Goal: Task Accomplishment & Management: Complete application form

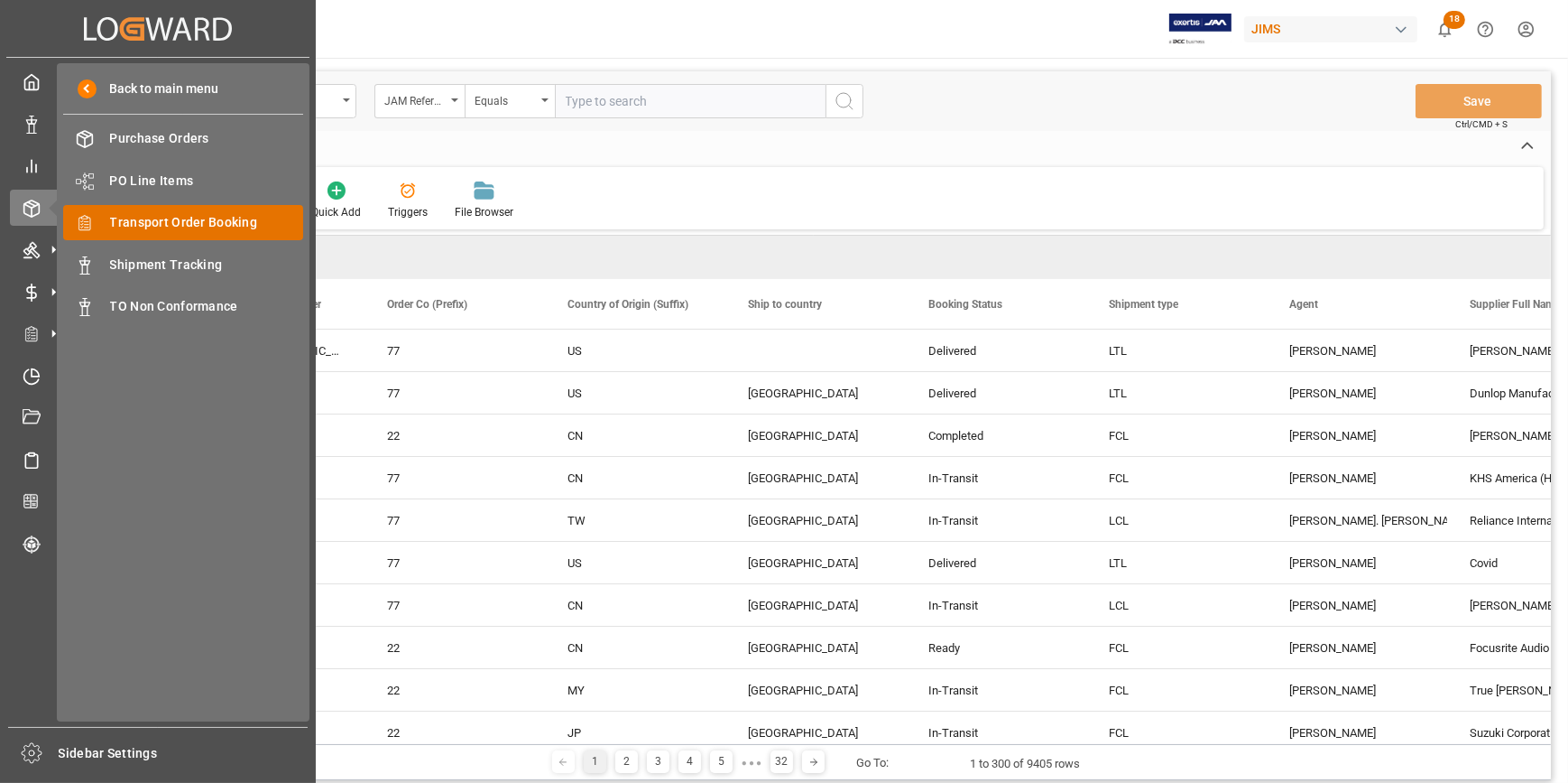
click at [151, 224] on span "Transport Order Booking" at bounding box center [207, 222] width 194 height 19
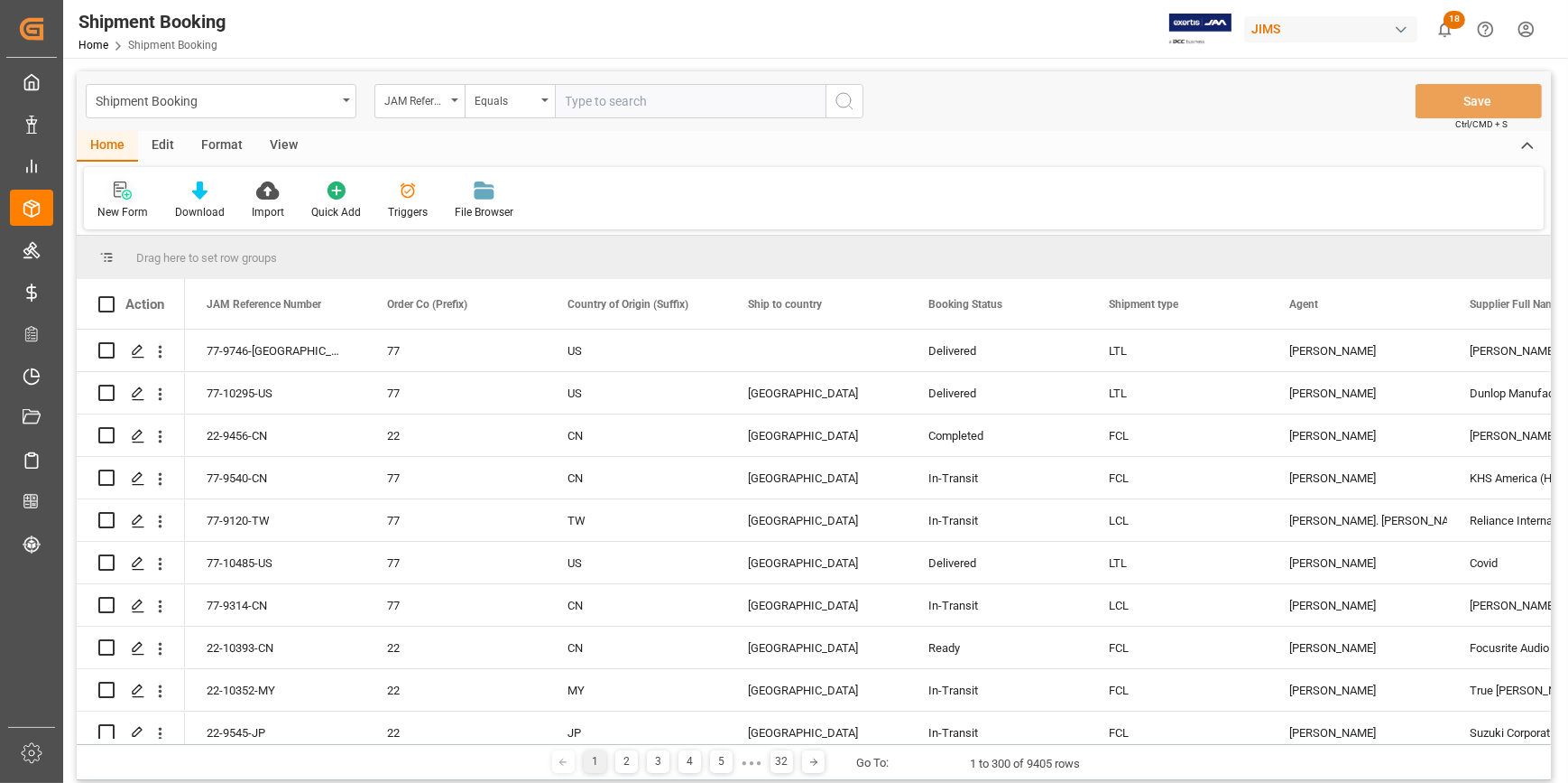
click at [126, 196] on icon at bounding box center [123, 191] width 18 height 18
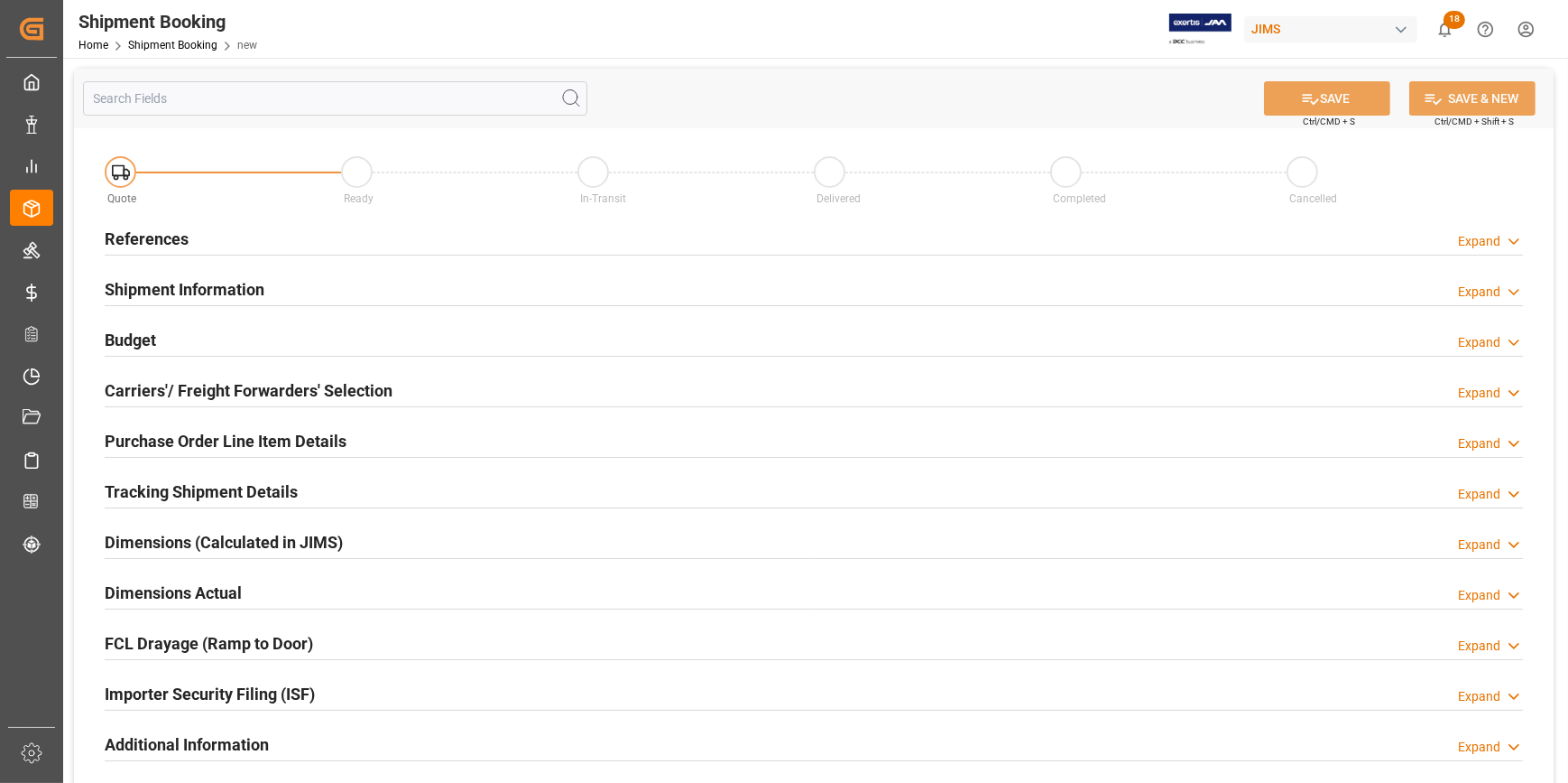
click at [289, 241] on div "References Expand" at bounding box center [814, 238] width 1419 height 35
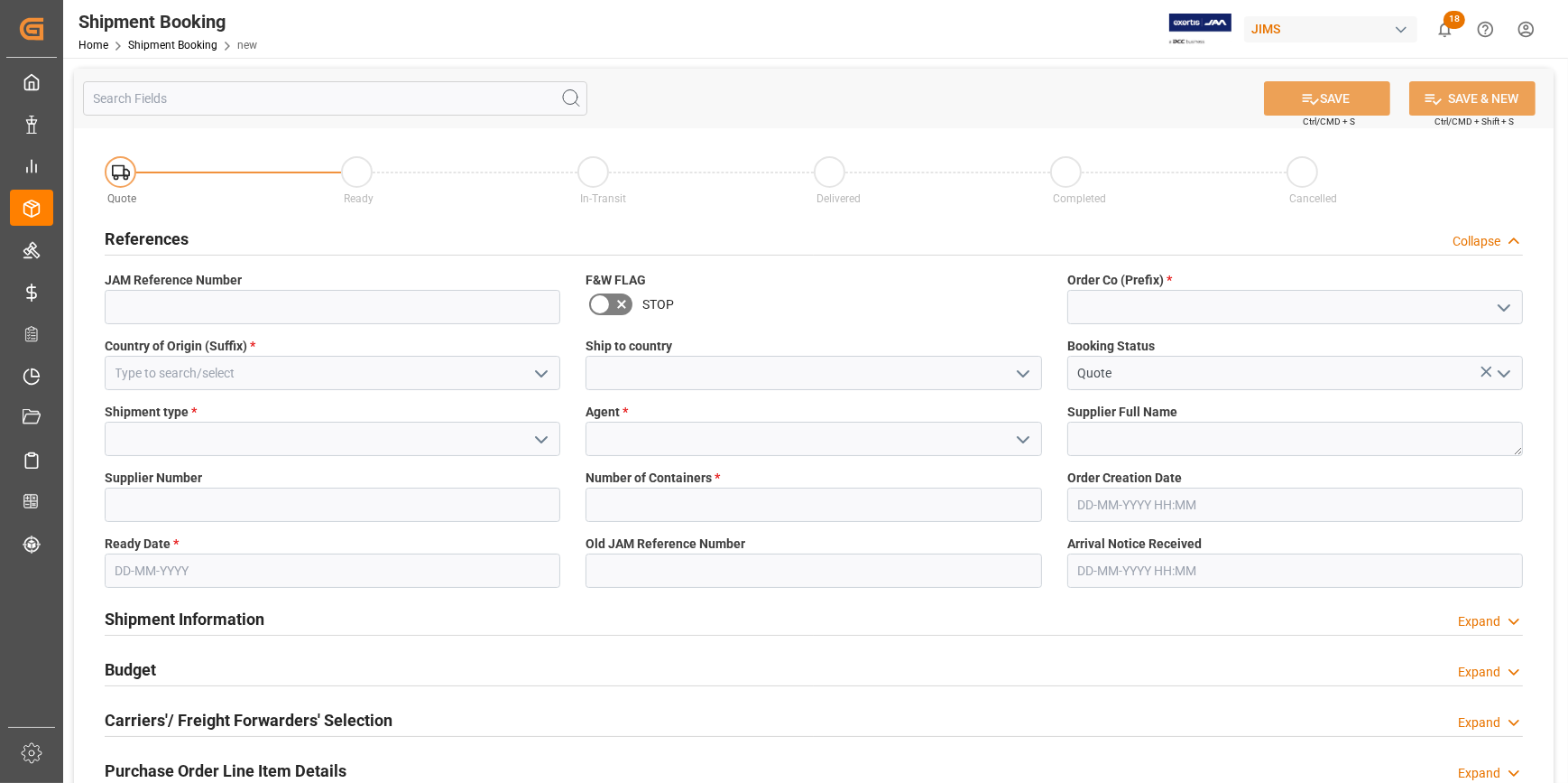
click at [1503, 302] on icon "open menu" at bounding box center [1504, 308] width 22 height 22
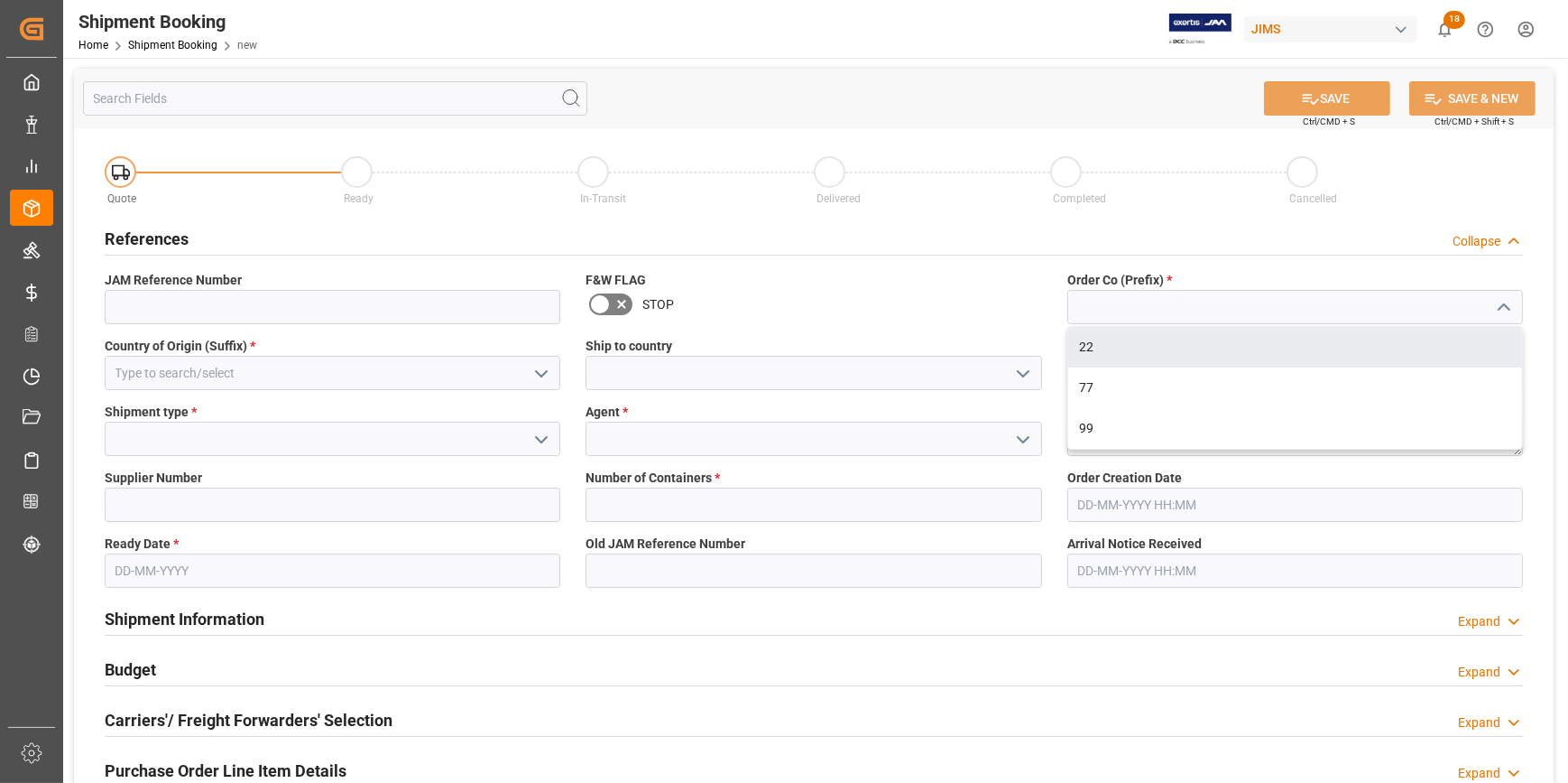
click at [1371, 337] on div "22" at bounding box center [1296, 346] width 454 height 41
type input "22"
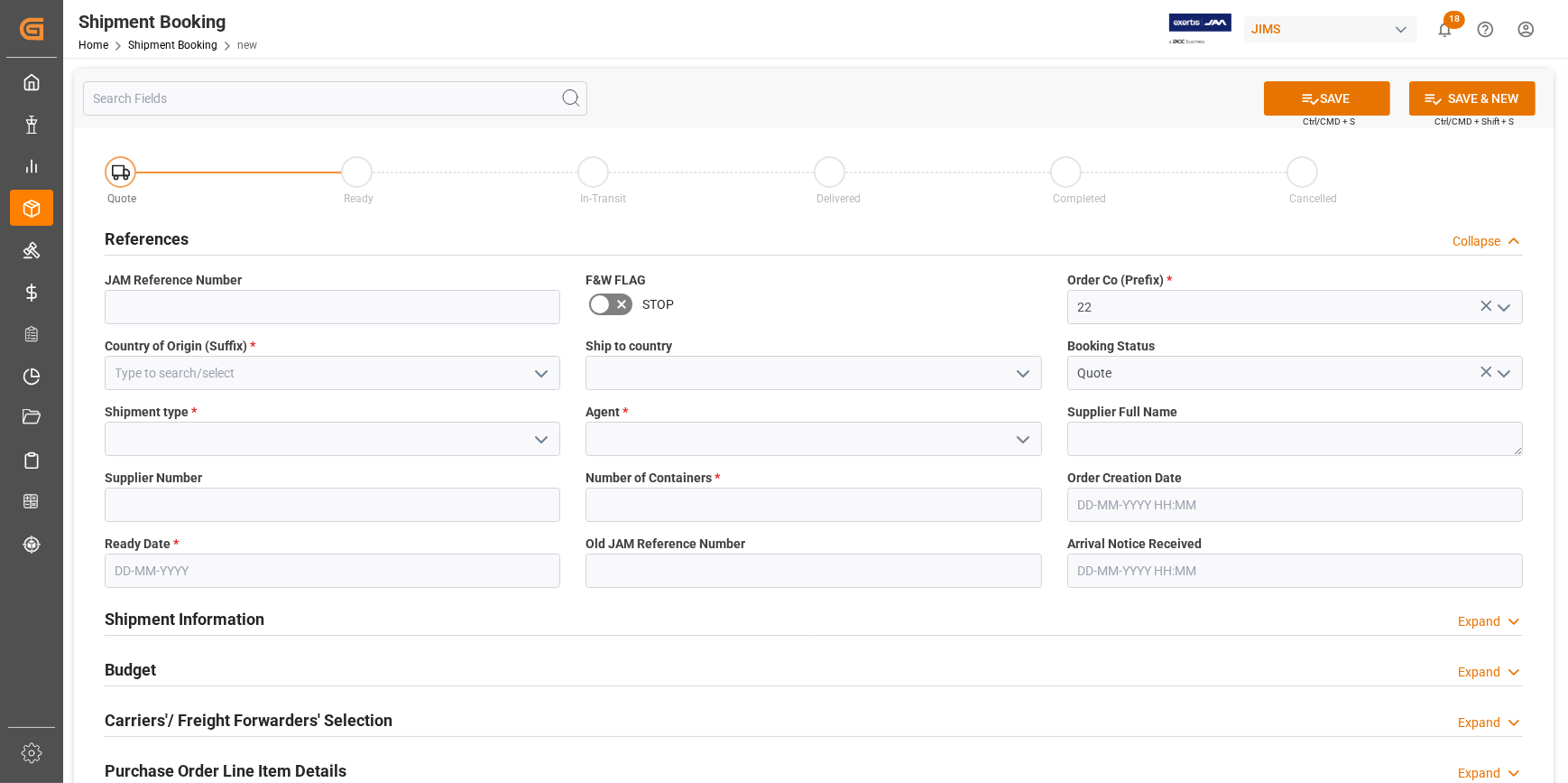
click at [547, 371] on icon "open menu" at bounding box center [541, 374] width 22 height 22
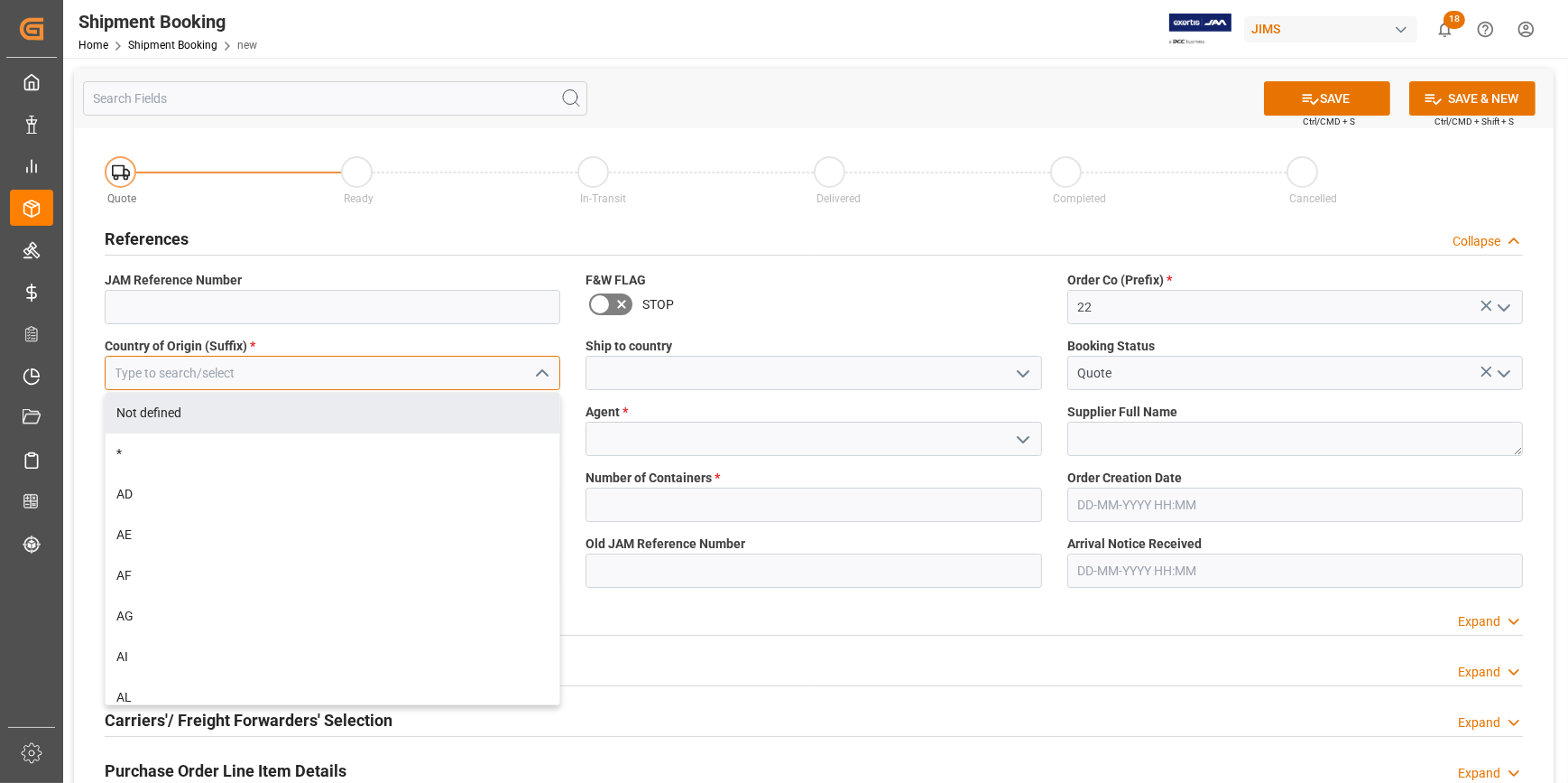
click at [289, 370] on input at bounding box center [333, 373] width 456 height 35
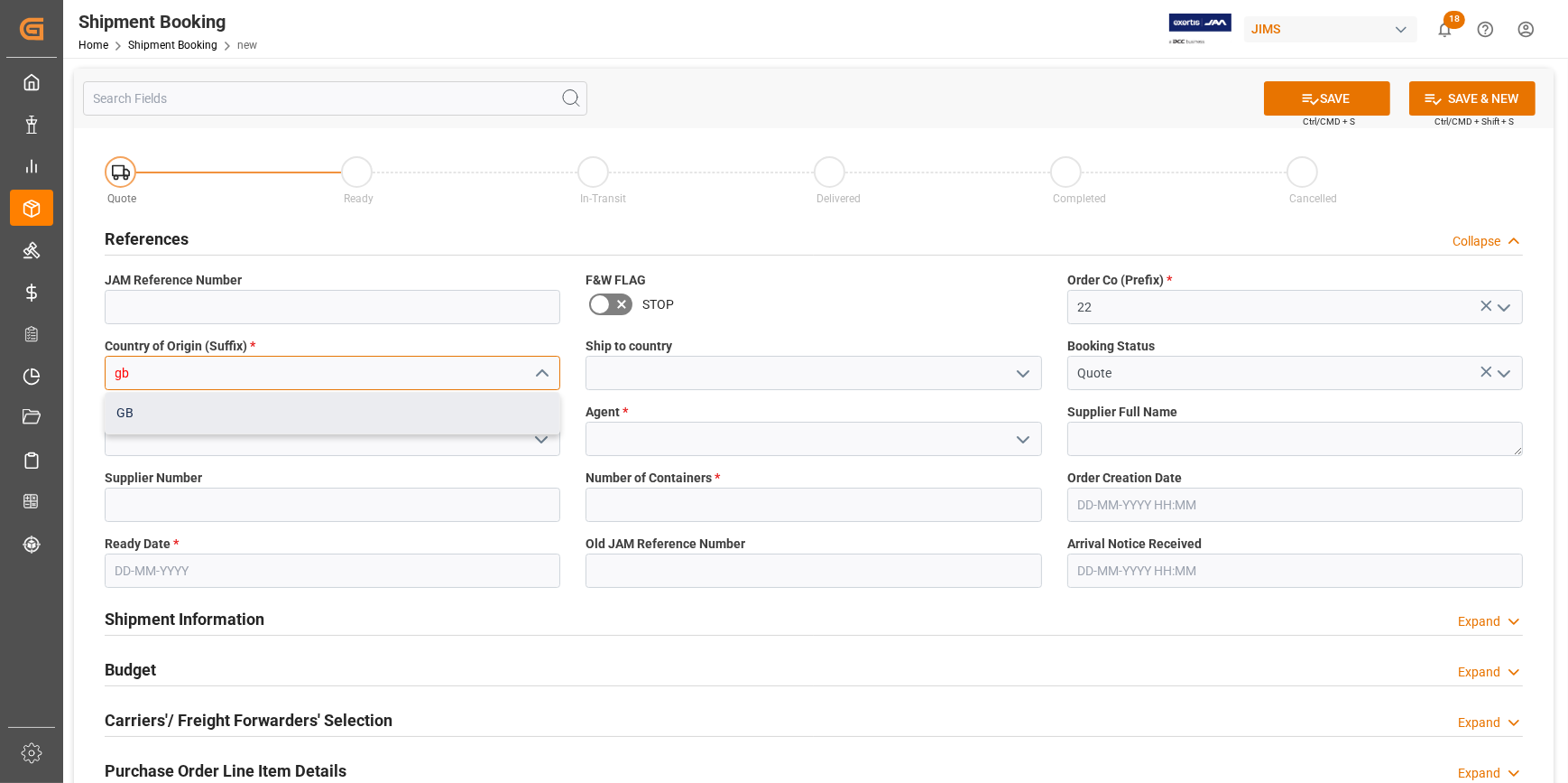
click at [268, 403] on div "GB" at bounding box center [333, 413] width 454 height 41
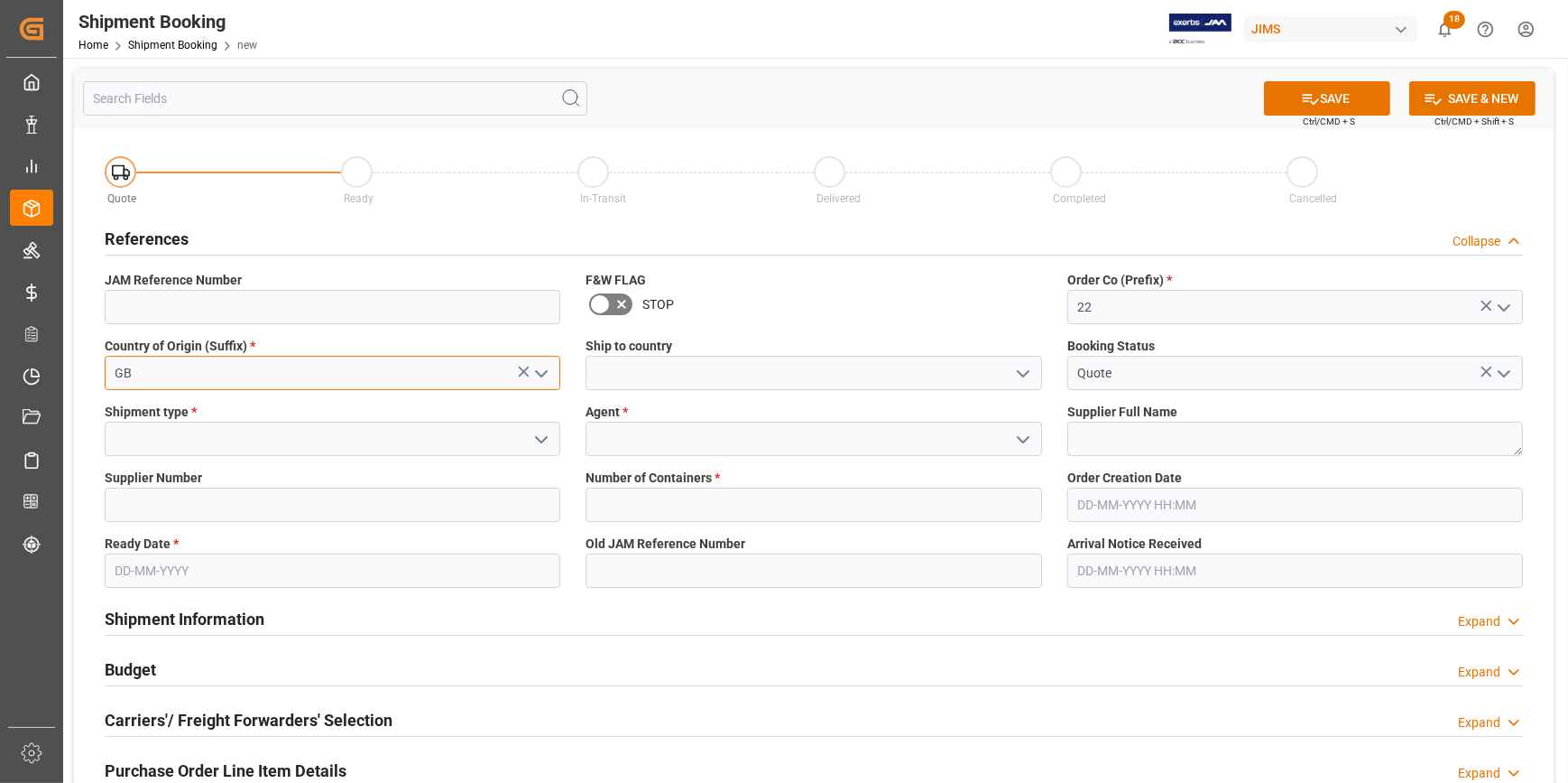
type input "GB"
click at [1018, 374] on icon "open menu" at bounding box center [1023, 374] width 22 height 22
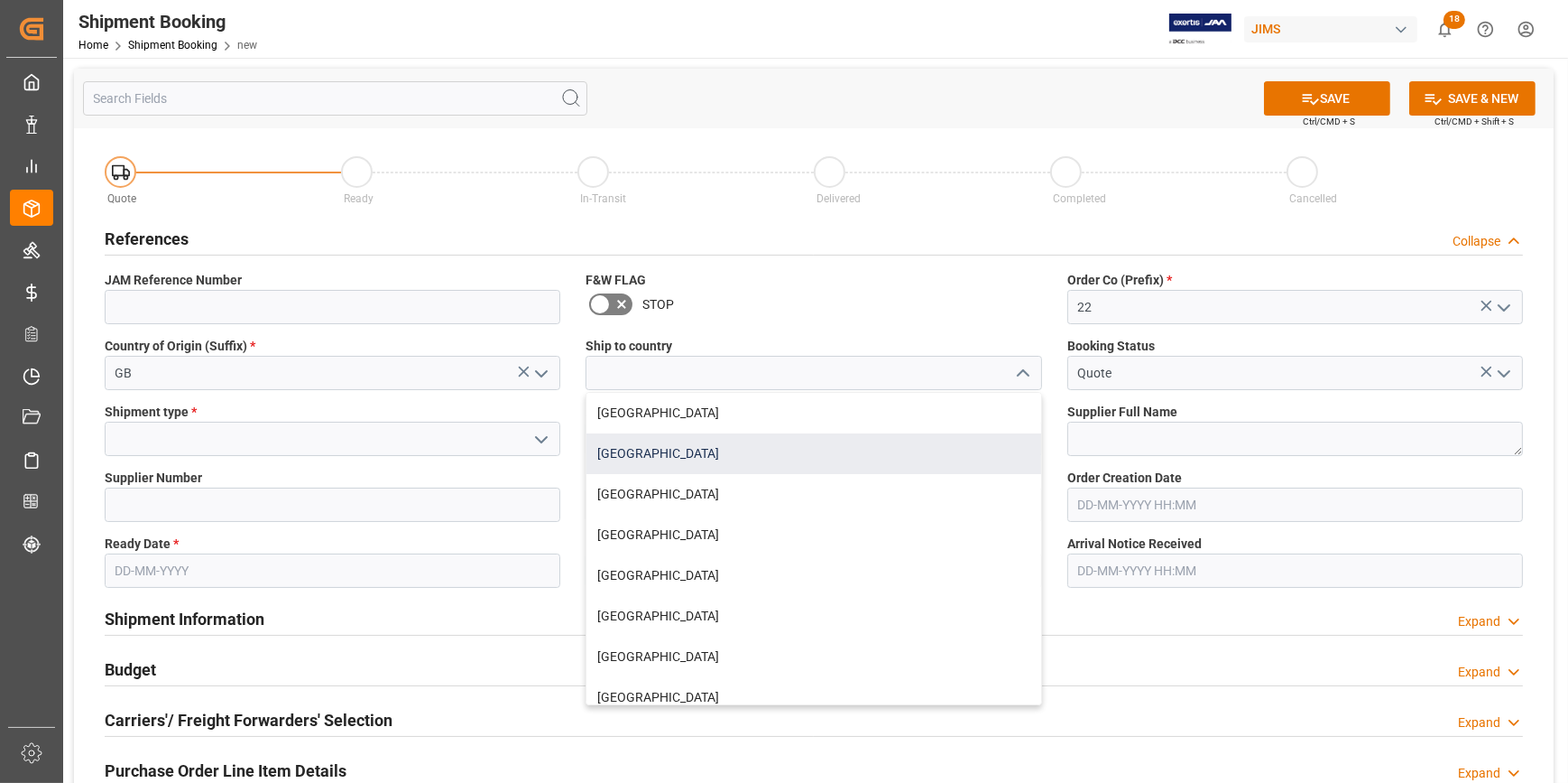
click at [783, 446] on div "[GEOGRAPHIC_DATA]" at bounding box center [814, 453] width 454 height 41
type input "[GEOGRAPHIC_DATA]"
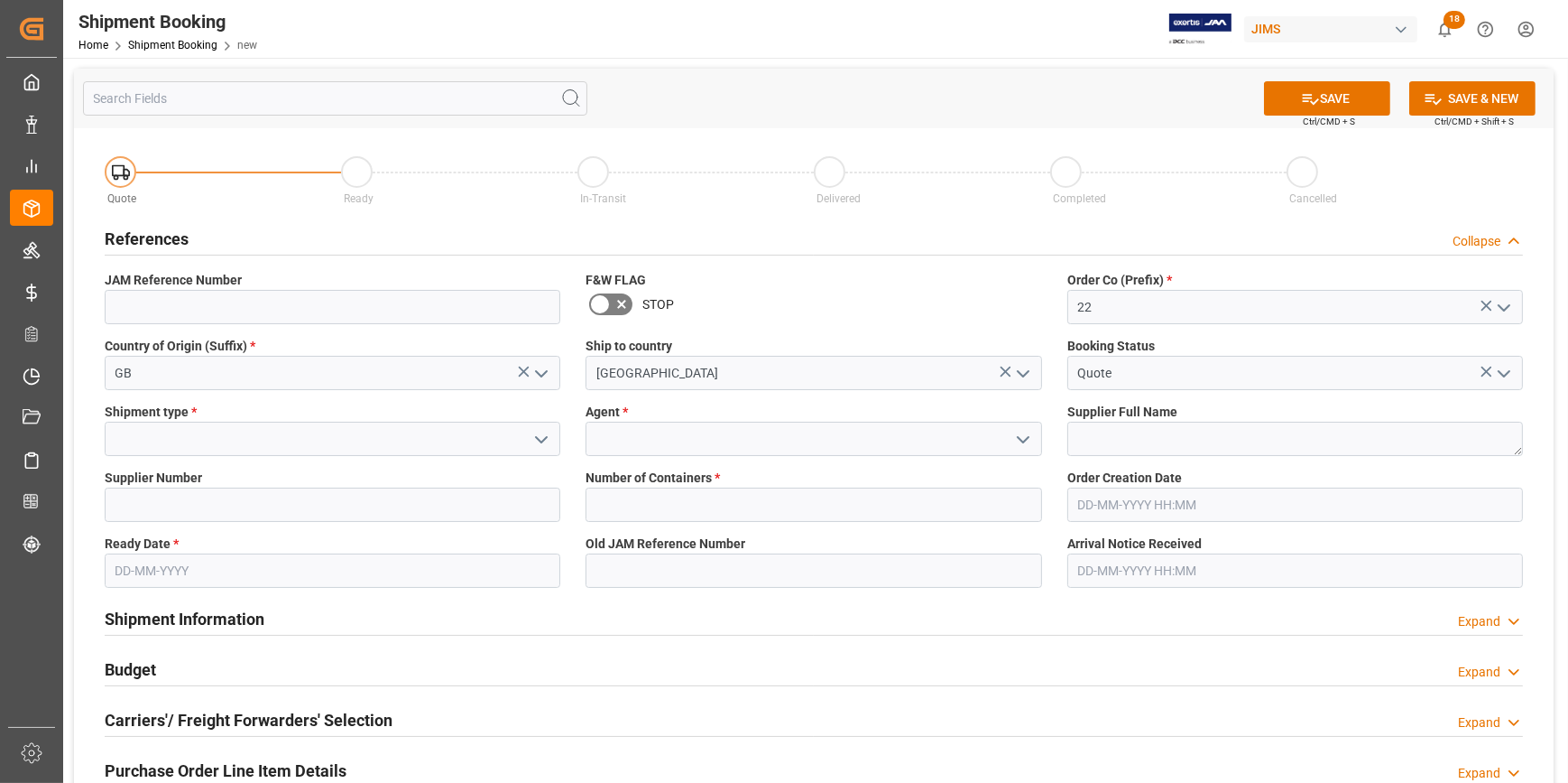
click at [543, 436] on icon "open menu" at bounding box center [541, 439] width 22 height 22
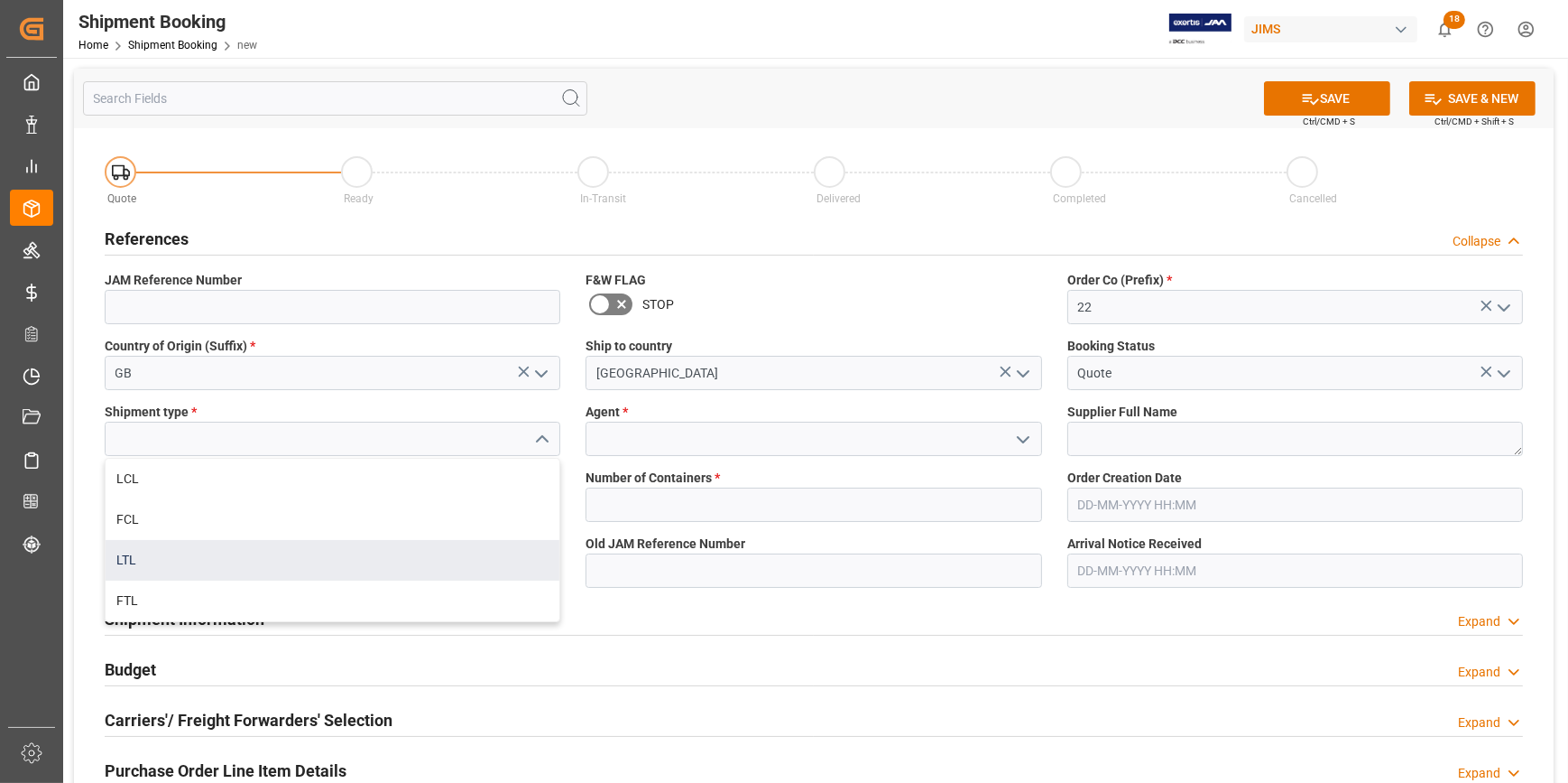
click at [263, 558] on div "LTL" at bounding box center [333, 560] width 454 height 41
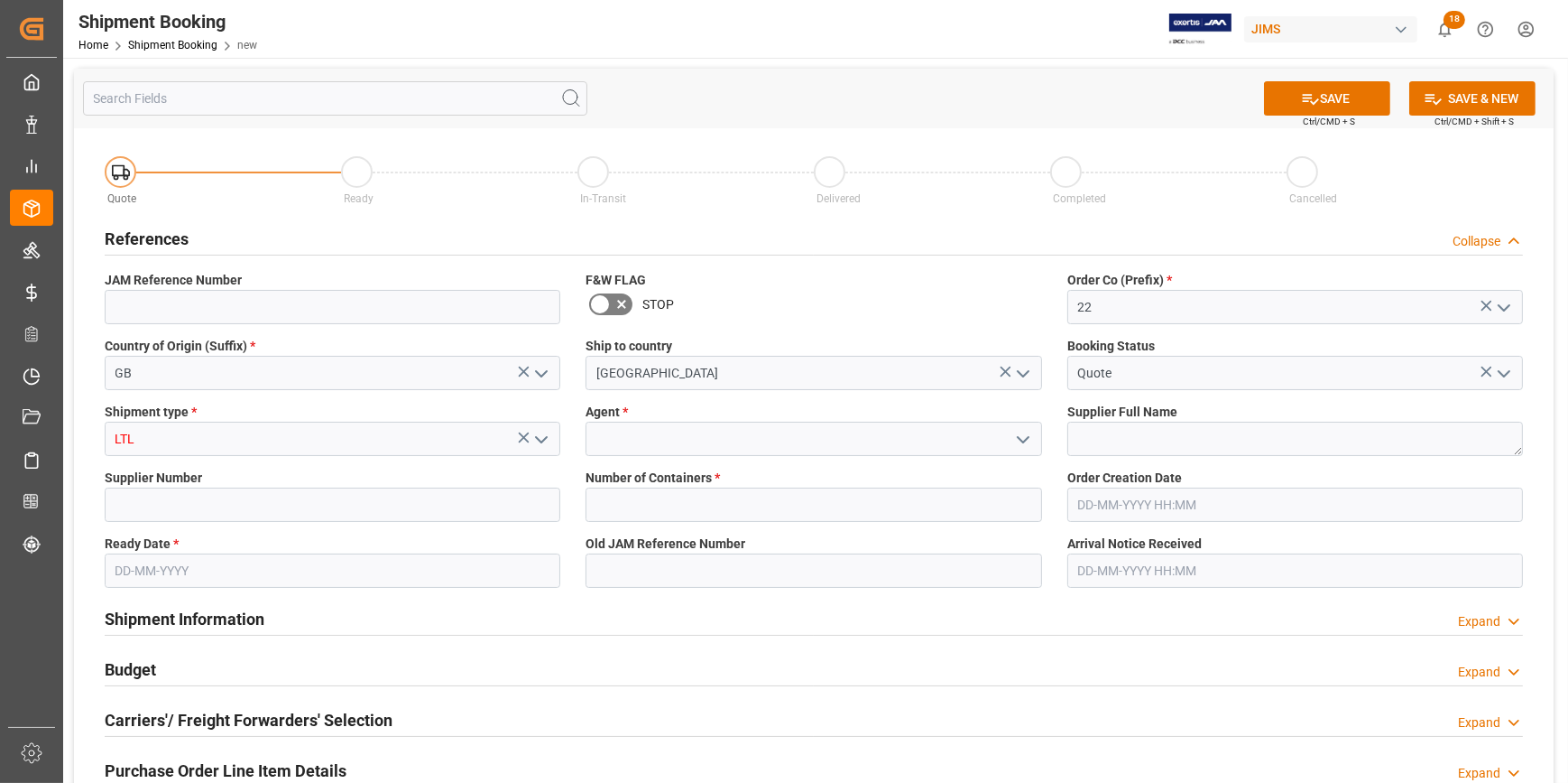
type input "LTL"
click at [1022, 438] on icon "open menu" at bounding box center [1023, 439] width 22 height 22
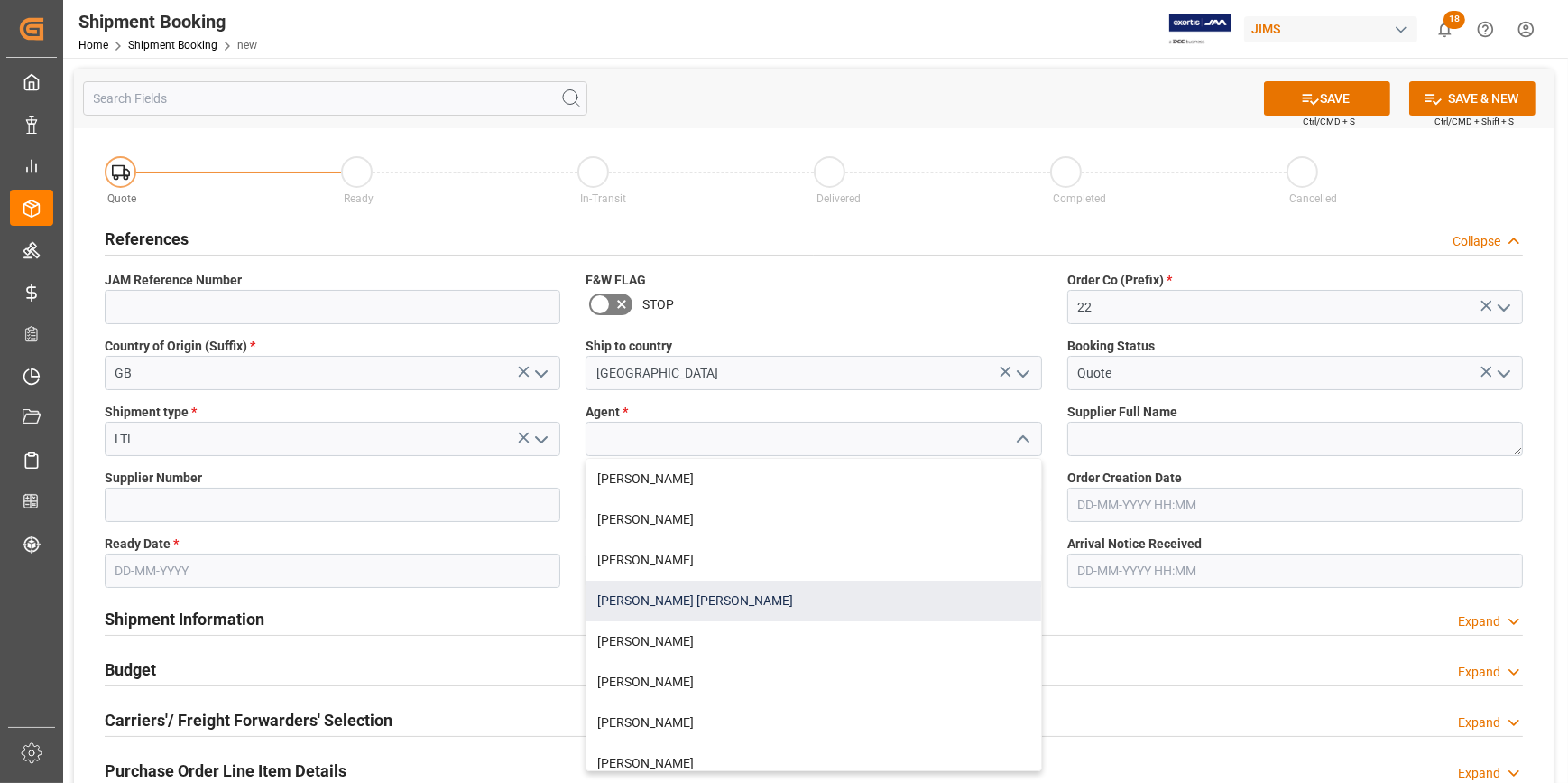
click at [780, 592] on div "[PERSON_NAME] [PERSON_NAME]" at bounding box center [814, 601] width 454 height 41
type input "[PERSON_NAME] [PERSON_NAME]"
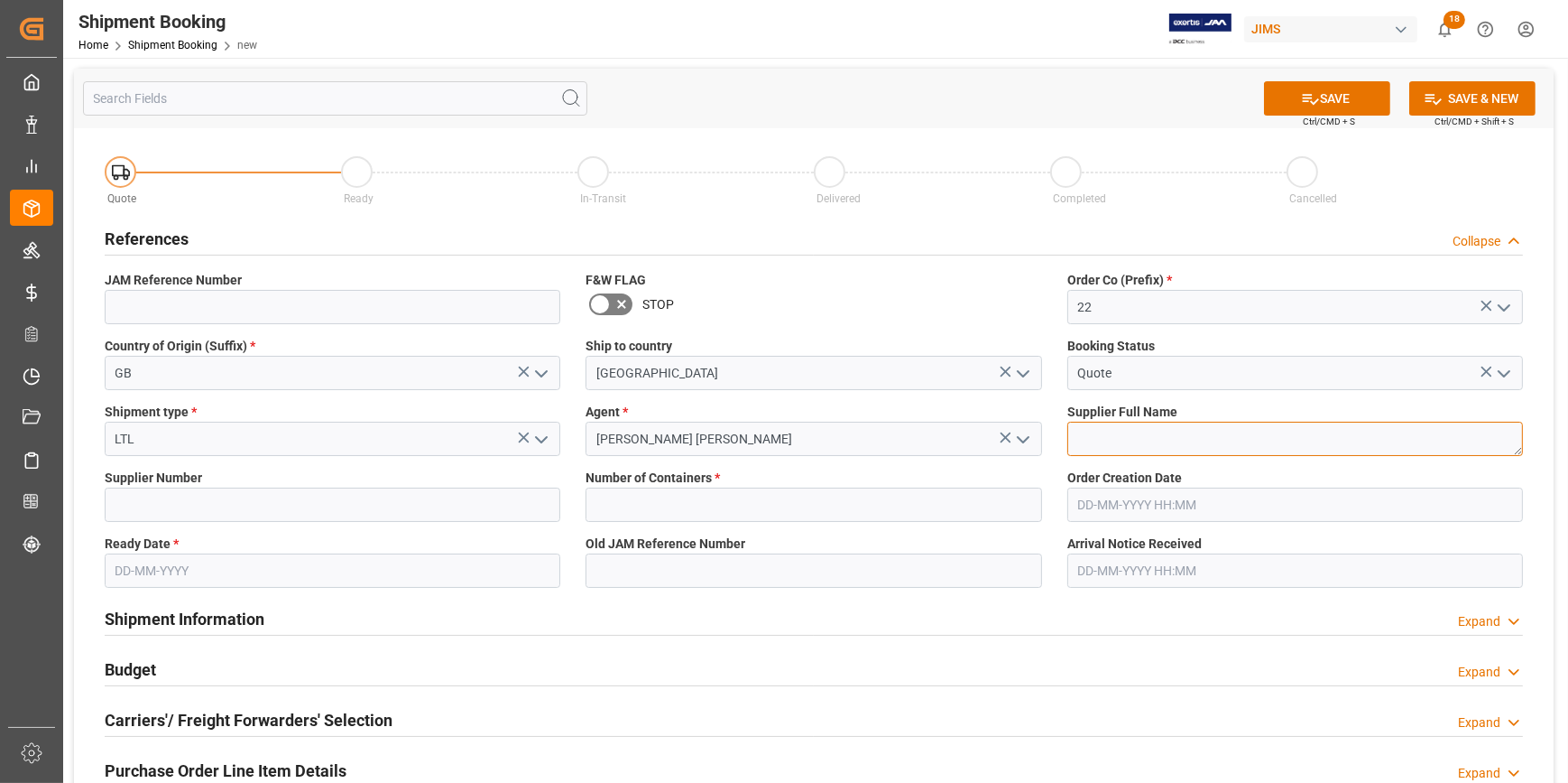
click at [1109, 438] on textarea at bounding box center [1296, 438] width 456 height 35
paste textarea "Cyrus Audio Ltd"
type textarea "Cyrus Audio Ltd"
click at [153, 501] on input at bounding box center [333, 505] width 456 height 35
paste input "740744"
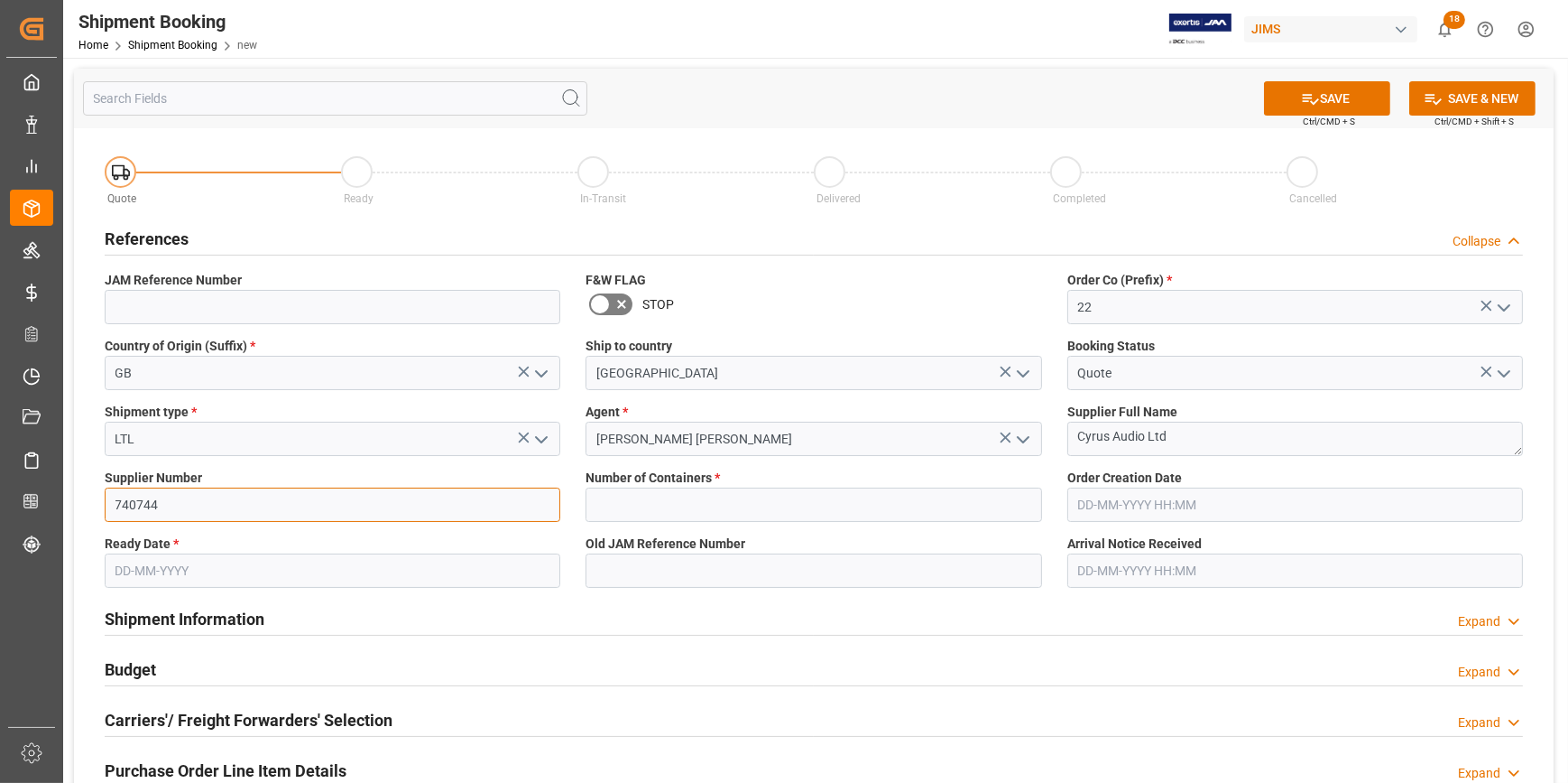
type input "740744"
click at [660, 506] on input "text" at bounding box center [814, 505] width 456 height 35
type input "0"
click at [352, 578] on input "text" at bounding box center [333, 571] width 456 height 35
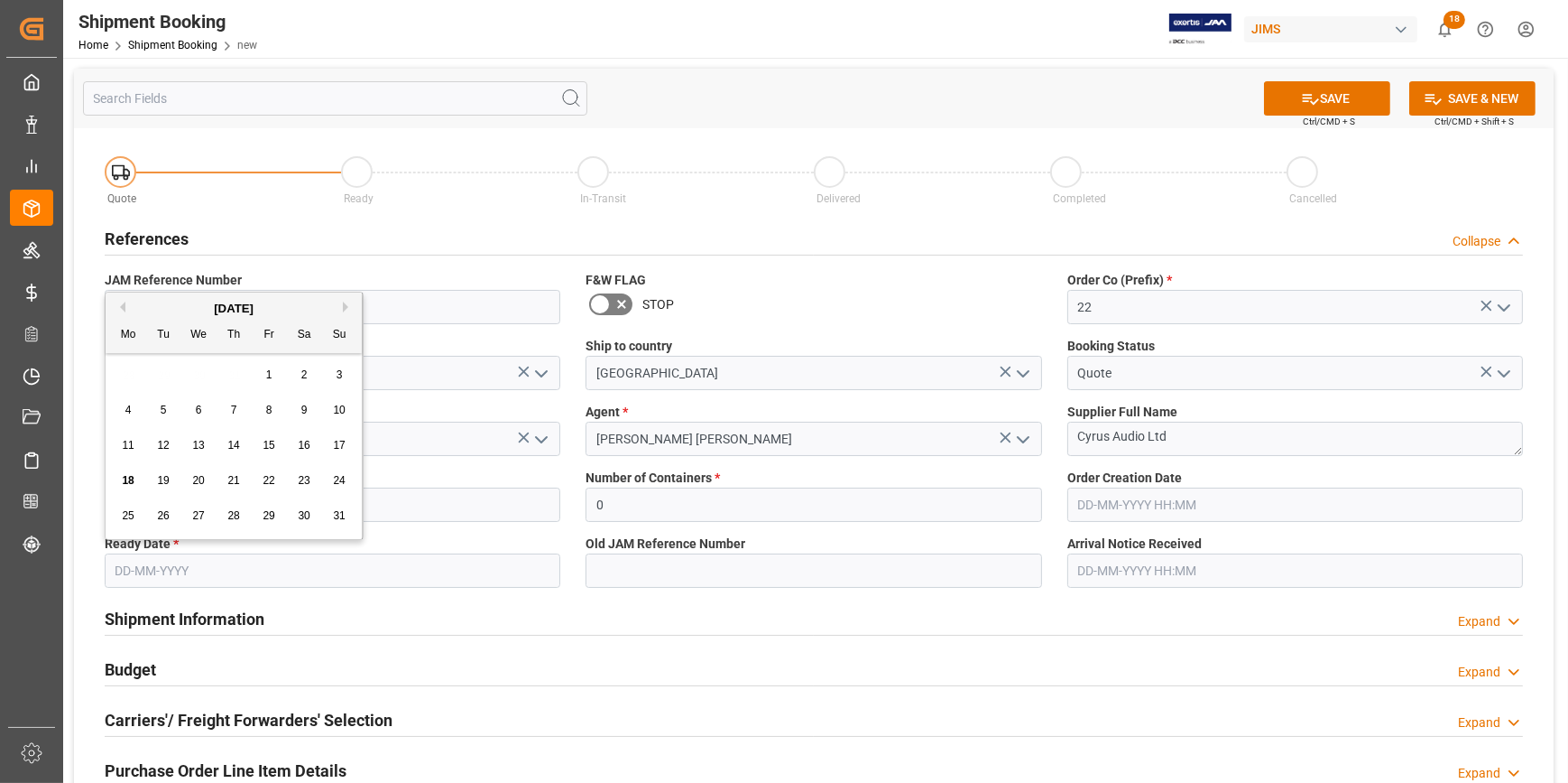
click at [133, 479] on span "18" at bounding box center [128, 480] width 12 height 13
type input "[DATE]"
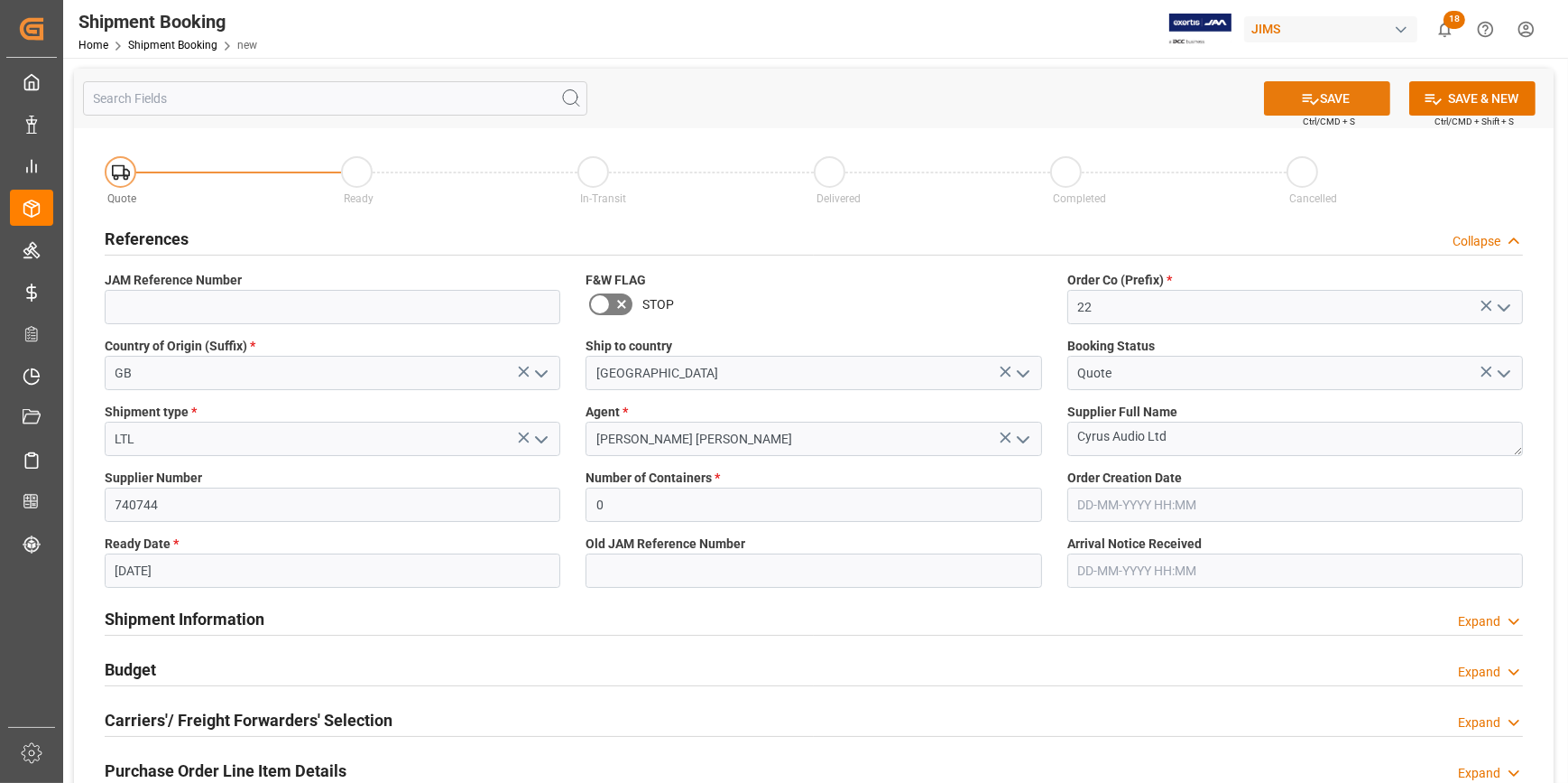
click at [1317, 101] on button "SAVE" at bounding box center [1327, 98] width 127 height 35
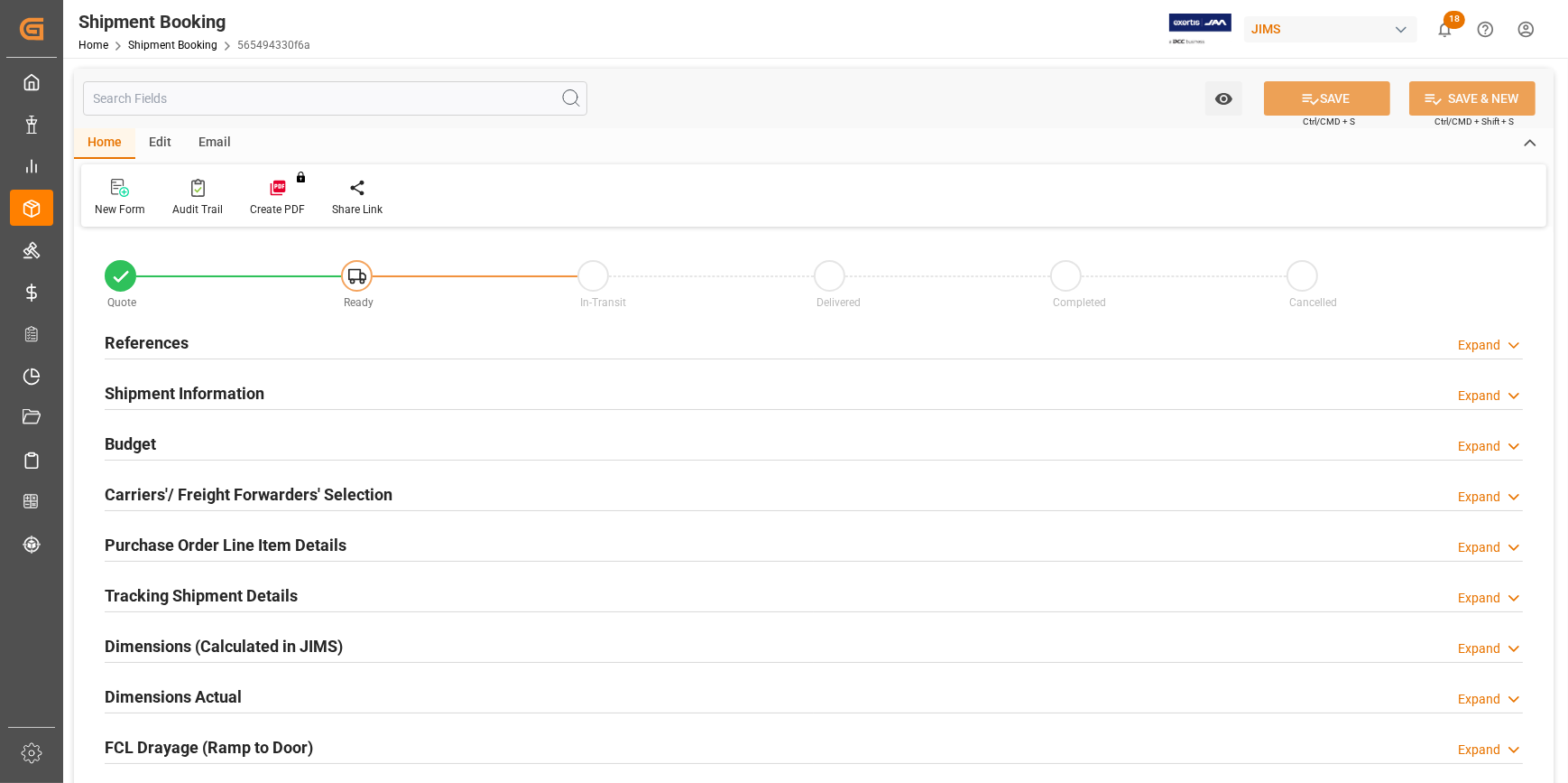
type input "0"
type input "[DATE]"
drag, startPoint x: 268, startPoint y: 344, endPoint x: 269, endPoint y: 356, distance: 12.0
click at [268, 343] on div "References Expand" at bounding box center [814, 342] width 1419 height 35
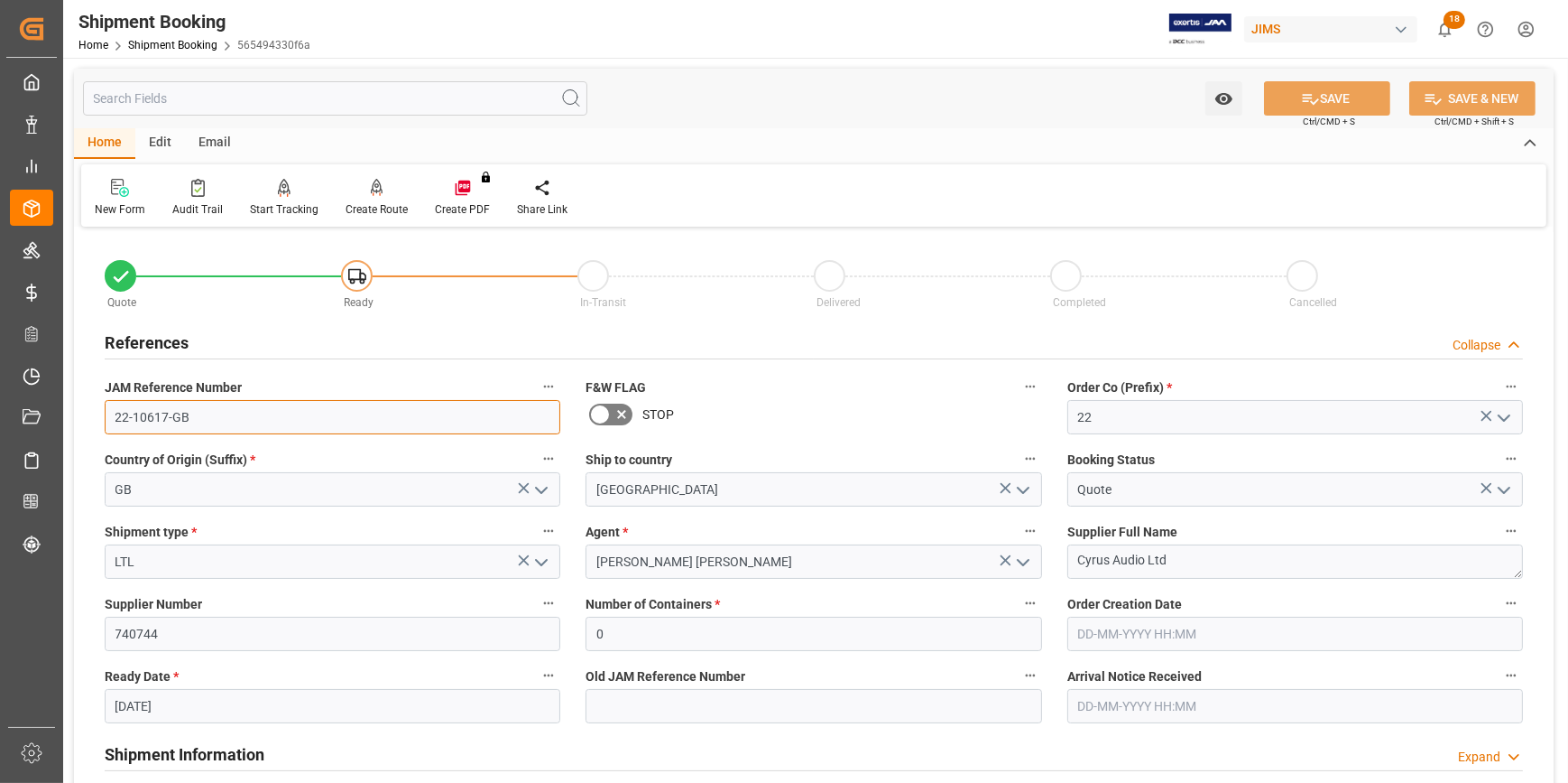
drag, startPoint x: 200, startPoint y: 415, endPoint x: 90, endPoint y: 421, distance: 110.2
click at [92, 421] on div "JAM Reference Number 22-10617-GB" at bounding box center [333, 404] width 481 height 72
